Goal: Transaction & Acquisition: Purchase product/service

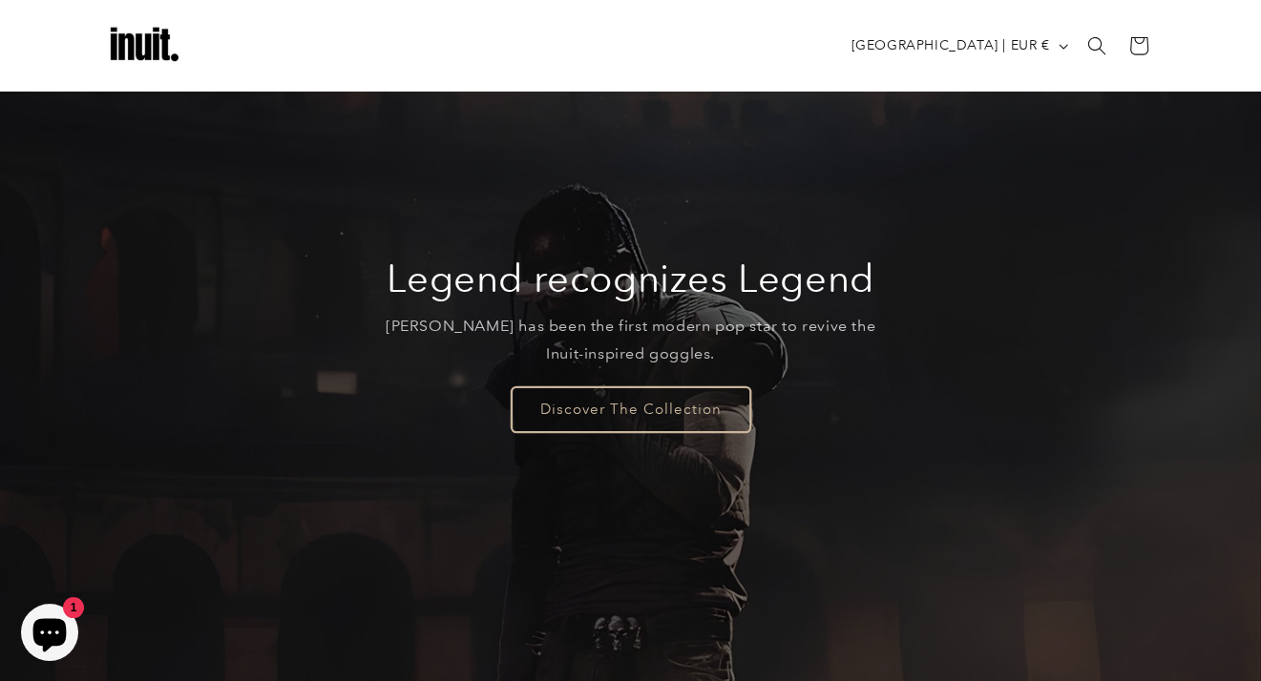
scroll to position [95, 0]
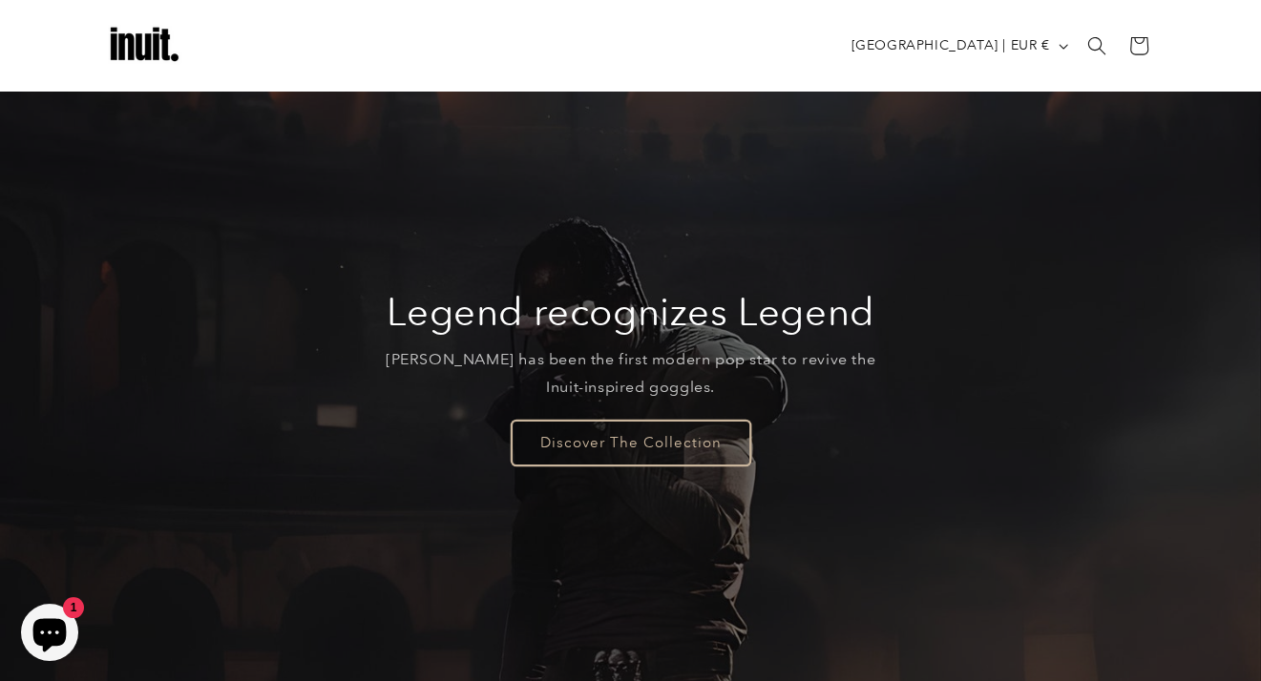
click at [632, 448] on link "Discover The Collection" at bounding box center [631, 442] width 239 height 45
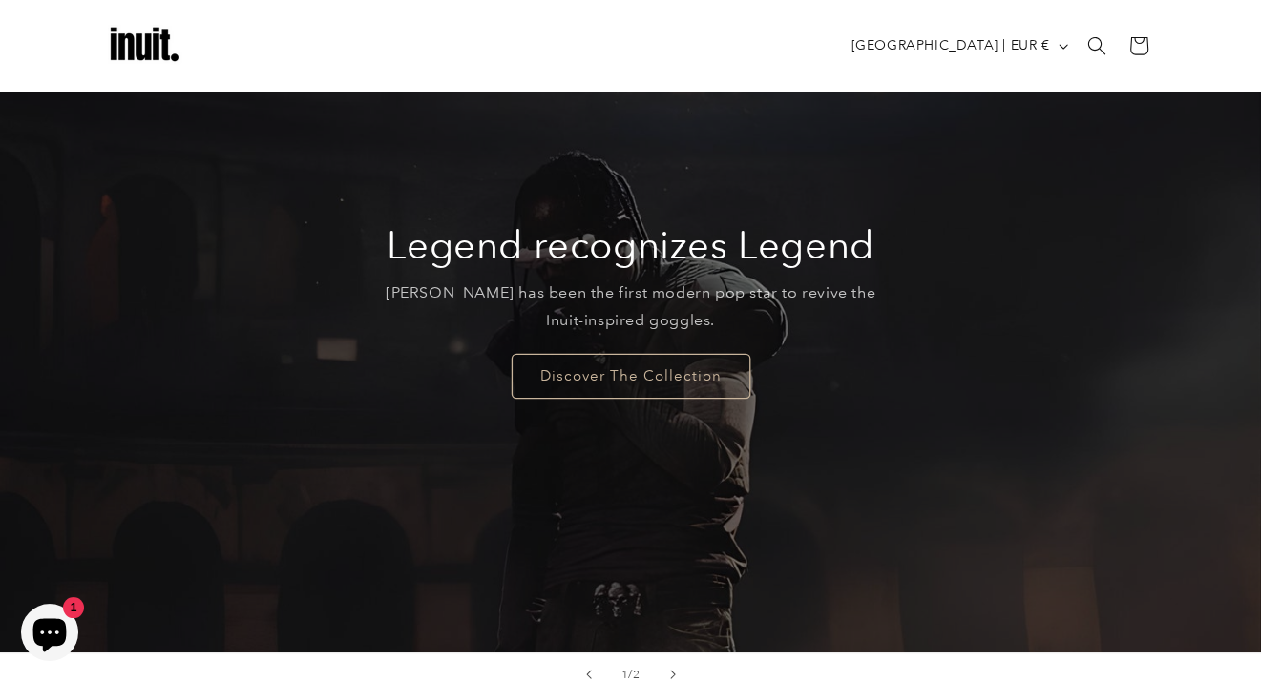
scroll to position [0, 0]
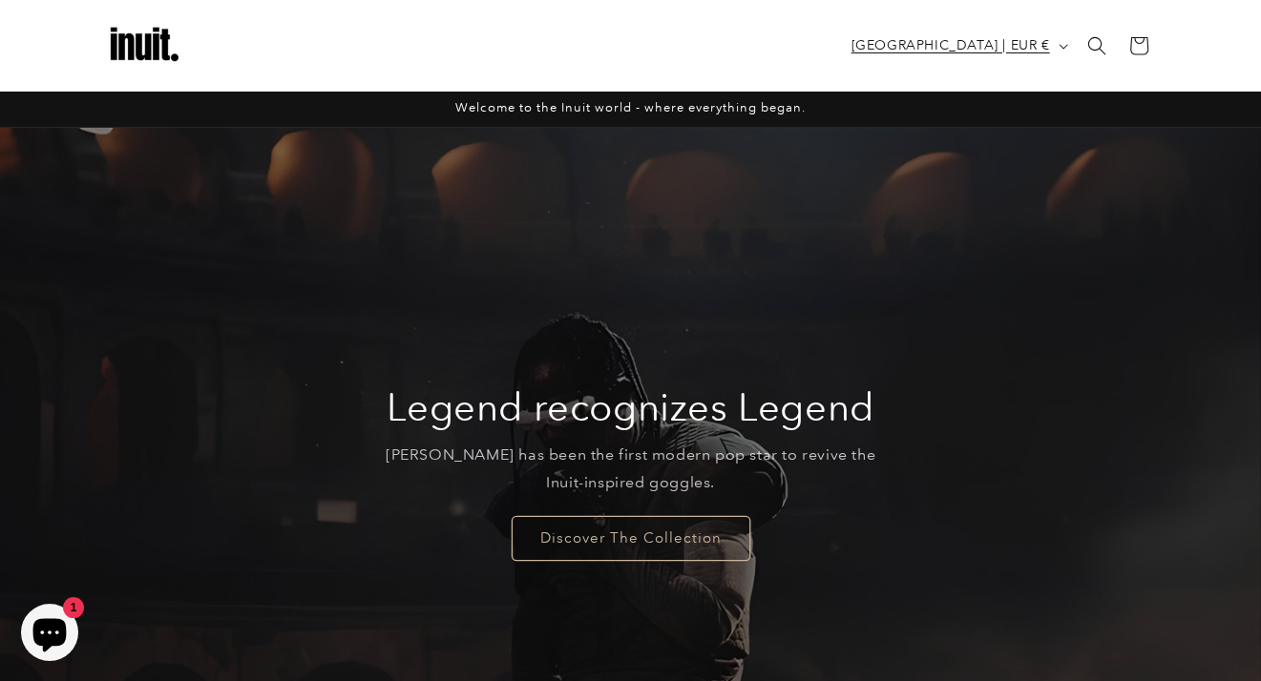
click at [1042, 47] on span "[GEOGRAPHIC_DATA] | EUR €" at bounding box center [950, 45] width 199 height 20
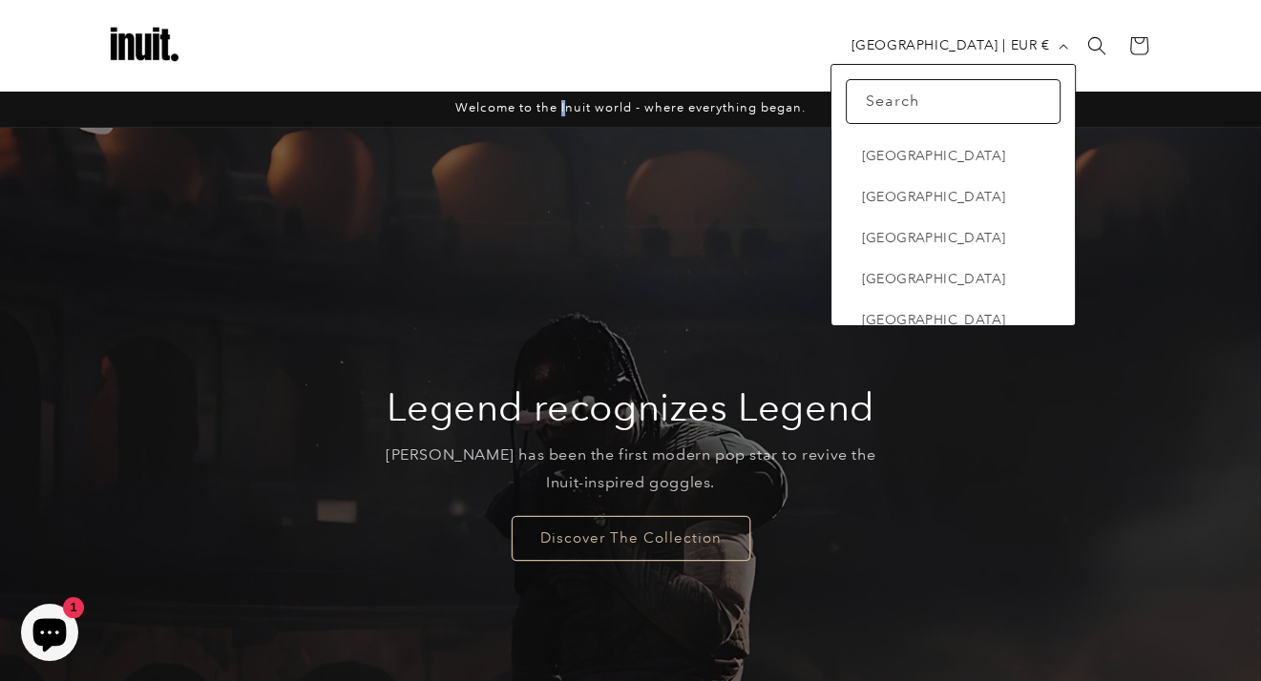
click at [561, 109] on span "Welcome to the Inuit world - where everything began." at bounding box center [630, 107] width 350 height 14
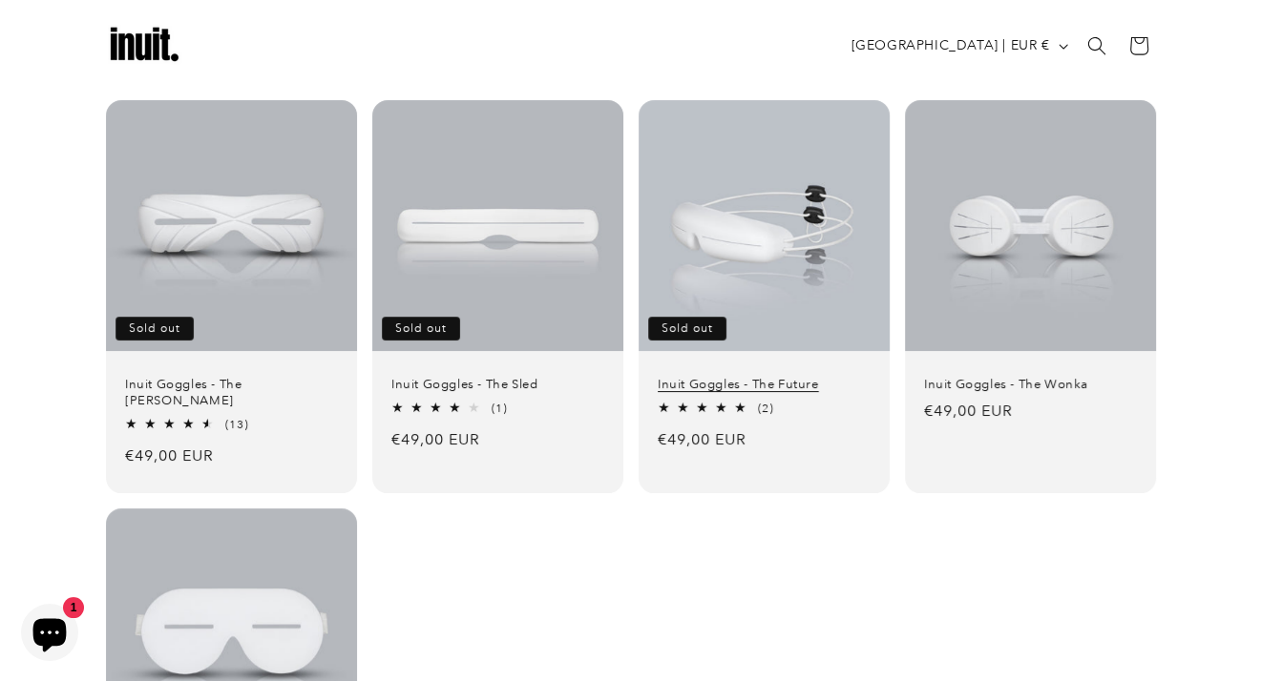
scroll to position [84, 0]
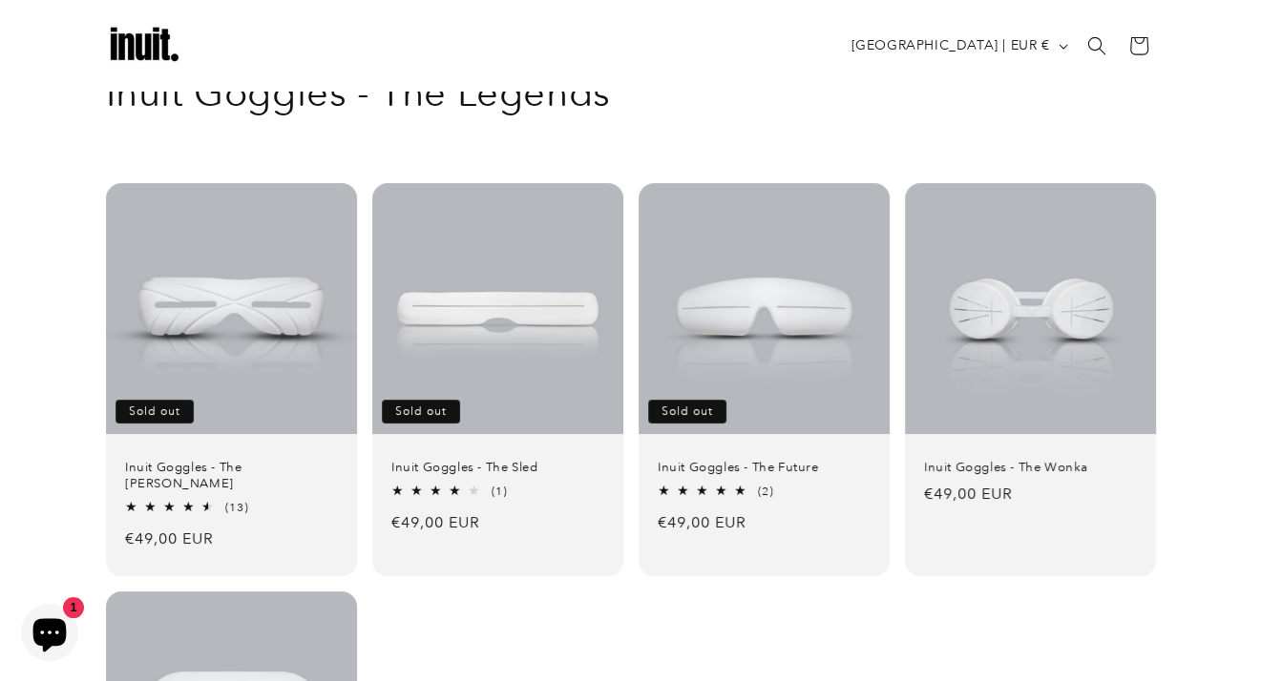
click at [21, 136] on div "Collection: Inuit Goggles - The Legends" at bounding box center [630, 92] width 1261 height 97
